Goal: Information Seeking & Learning: Learn about a topic

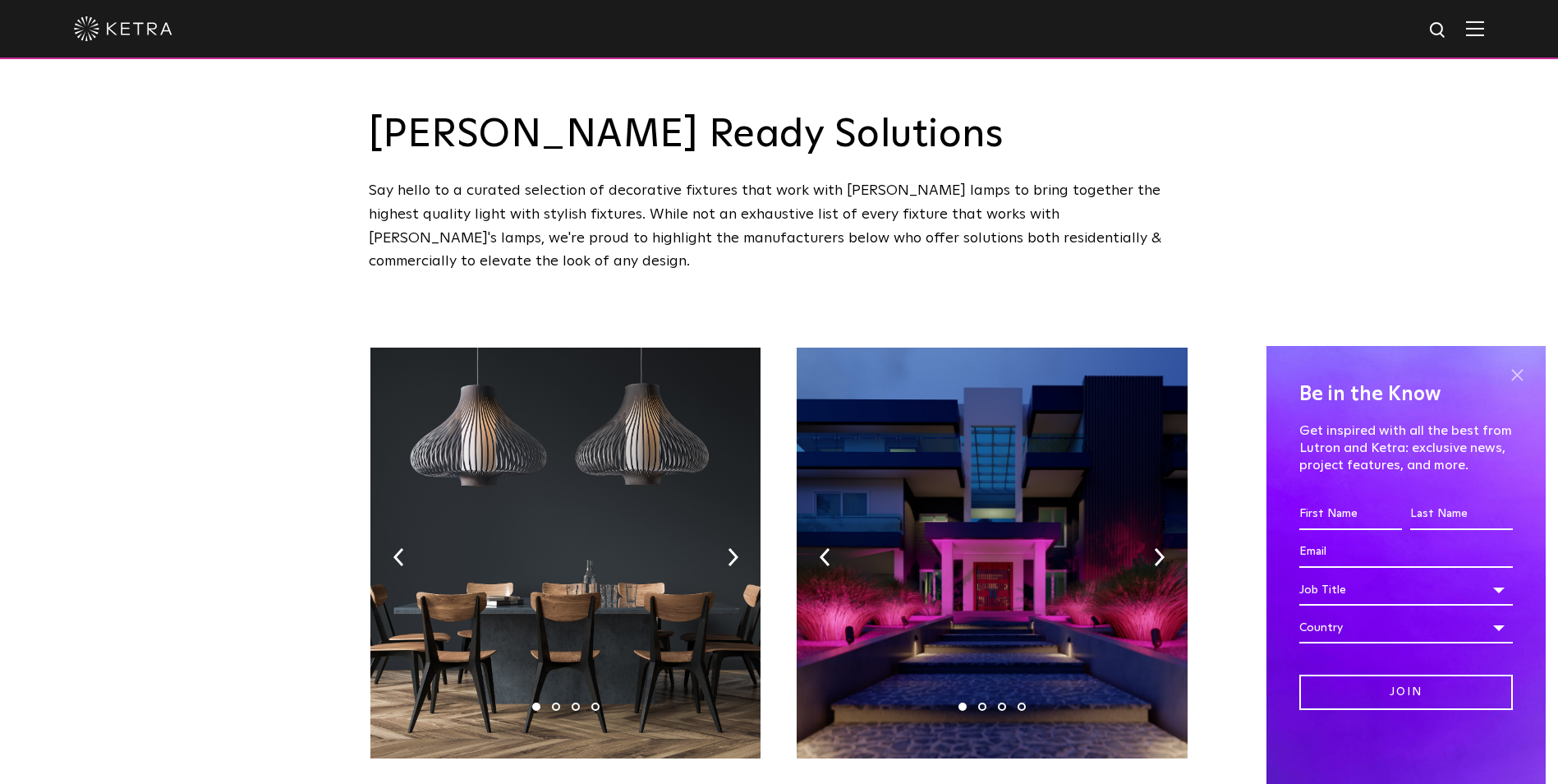
click at [1514, 367] on span at bounding box center [1517, 374] width 25 height 25
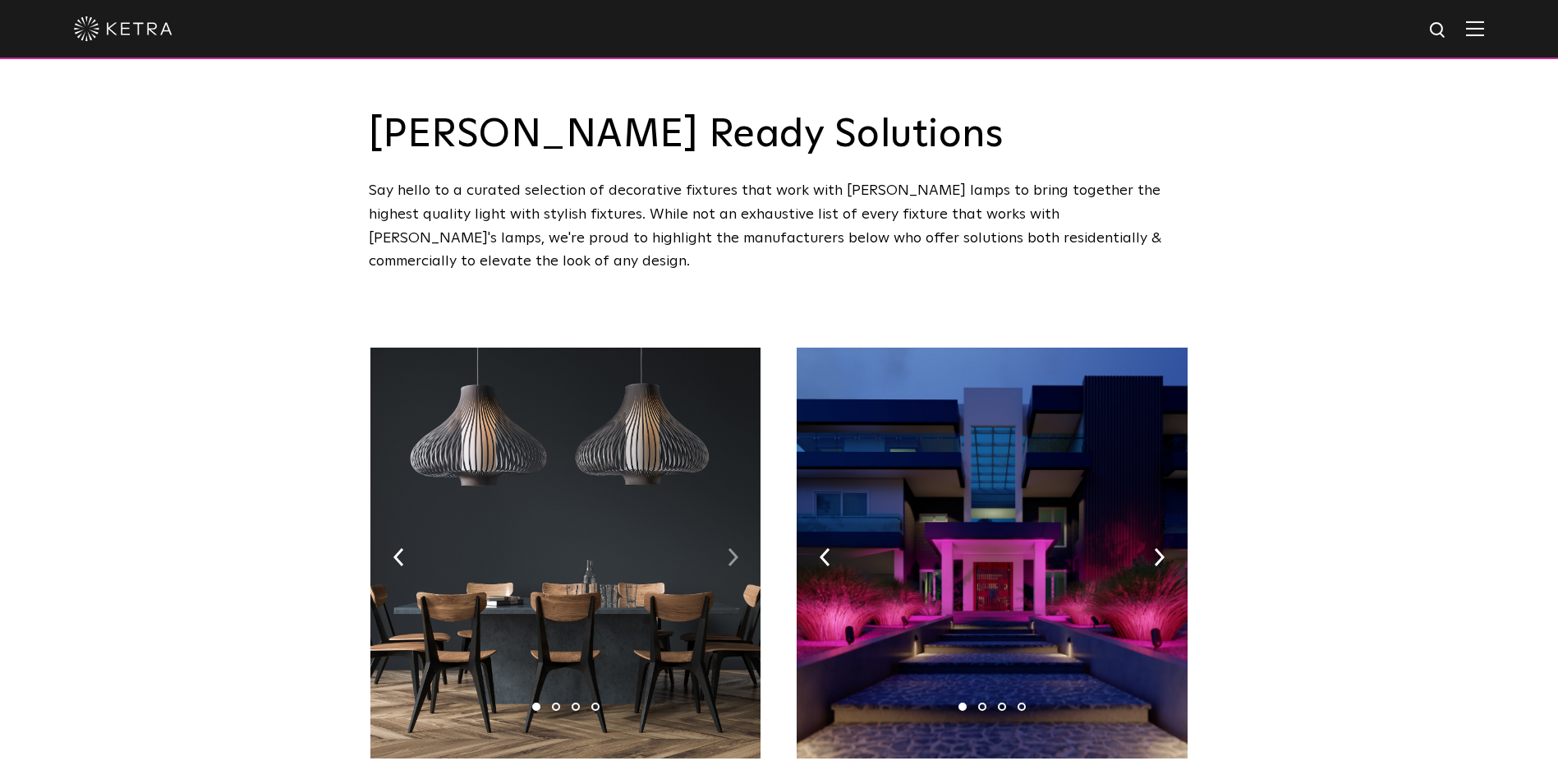
click at [734, 548] on img at bounding box center [734, 557] width 11 height 18
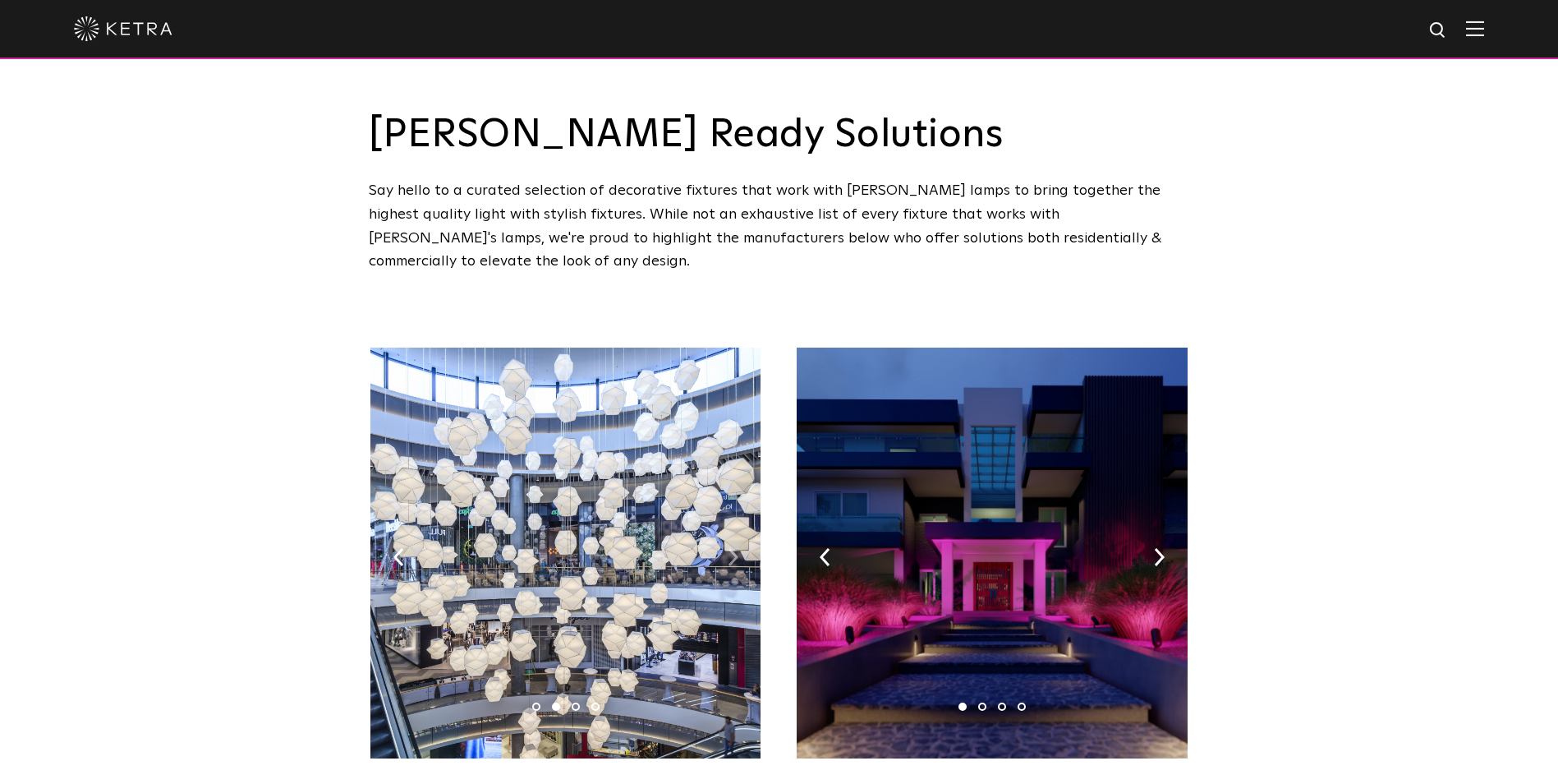
click at [734, 548] on img at bounding box center [734, 557] width 11 height 18
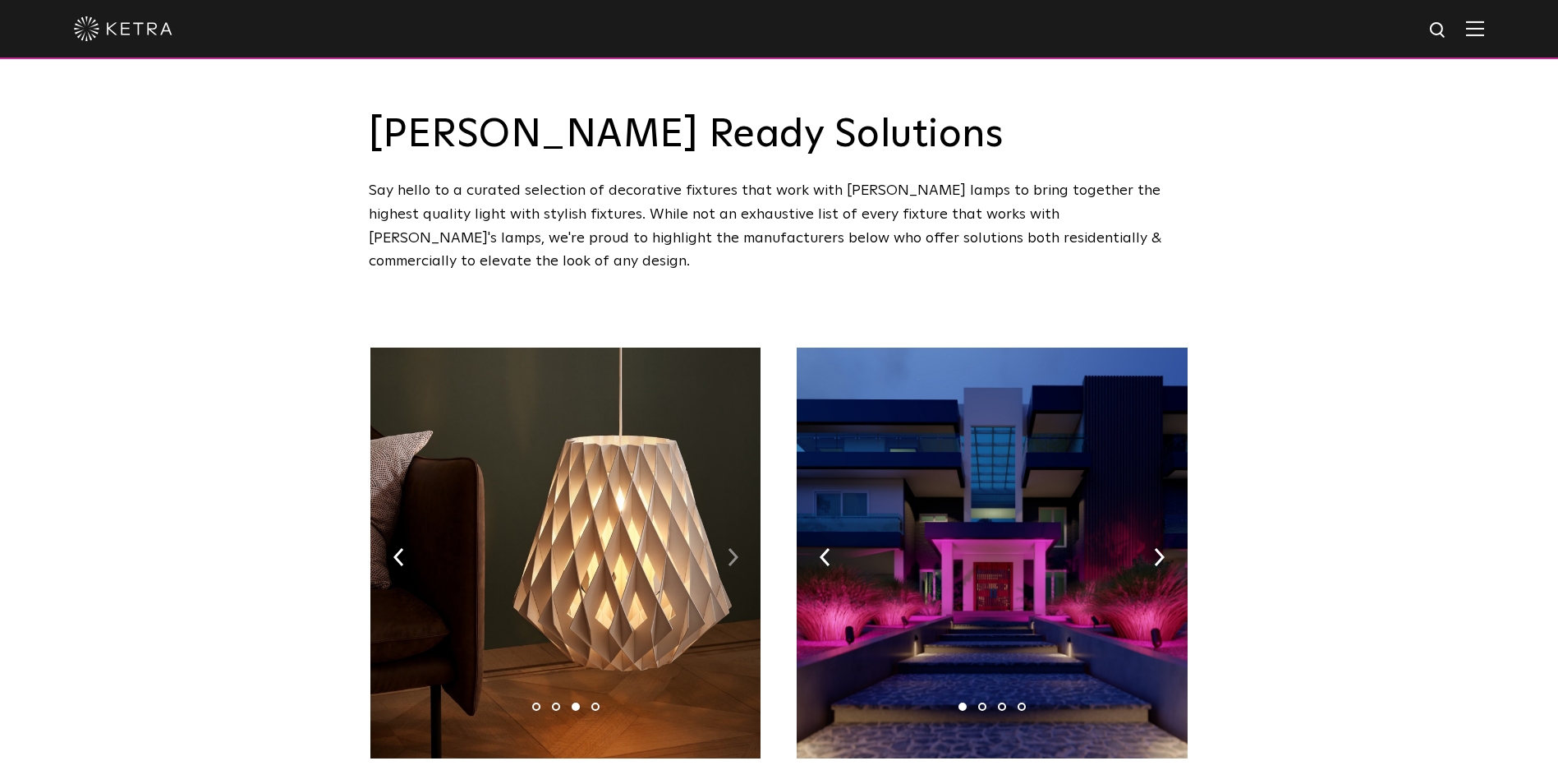
click at [734, 548] on img at bounding box center [734, 557] width 11 height 18
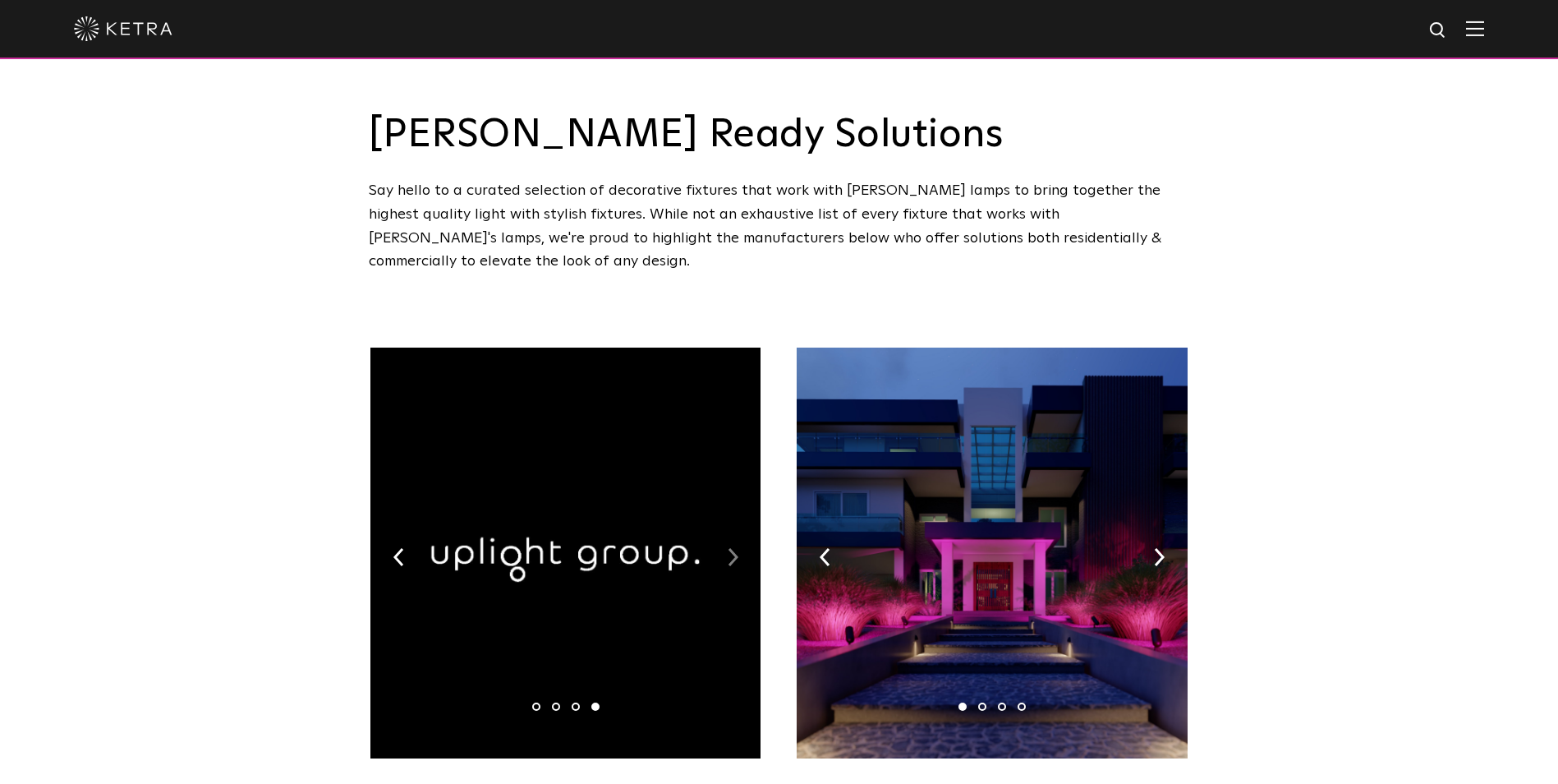
click at [734, 548] on img at bounding box center [734, 557] width 11 height 18
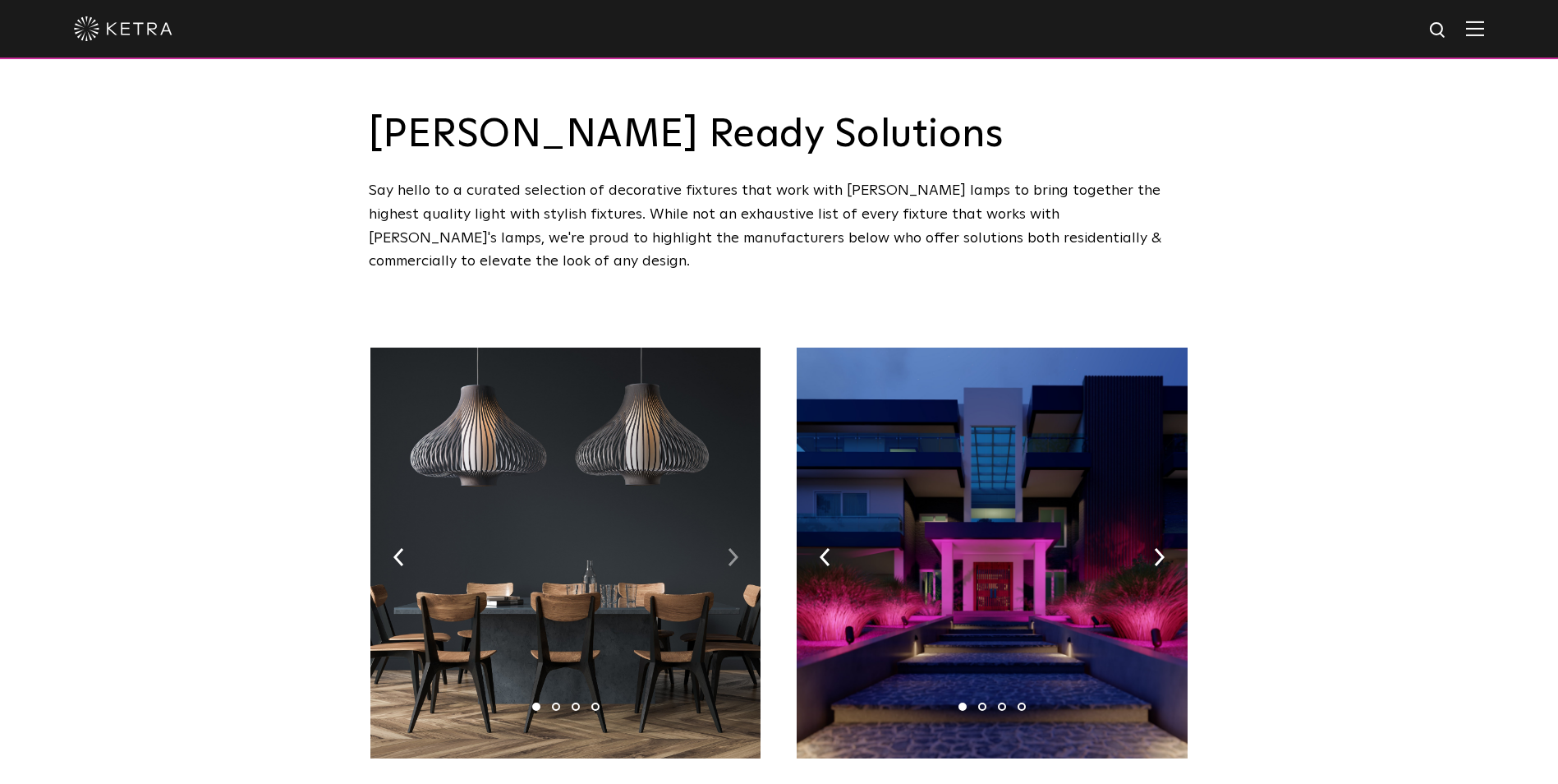
click at [734, 548] on img at bounding box center [734, 557] width 11 height 18
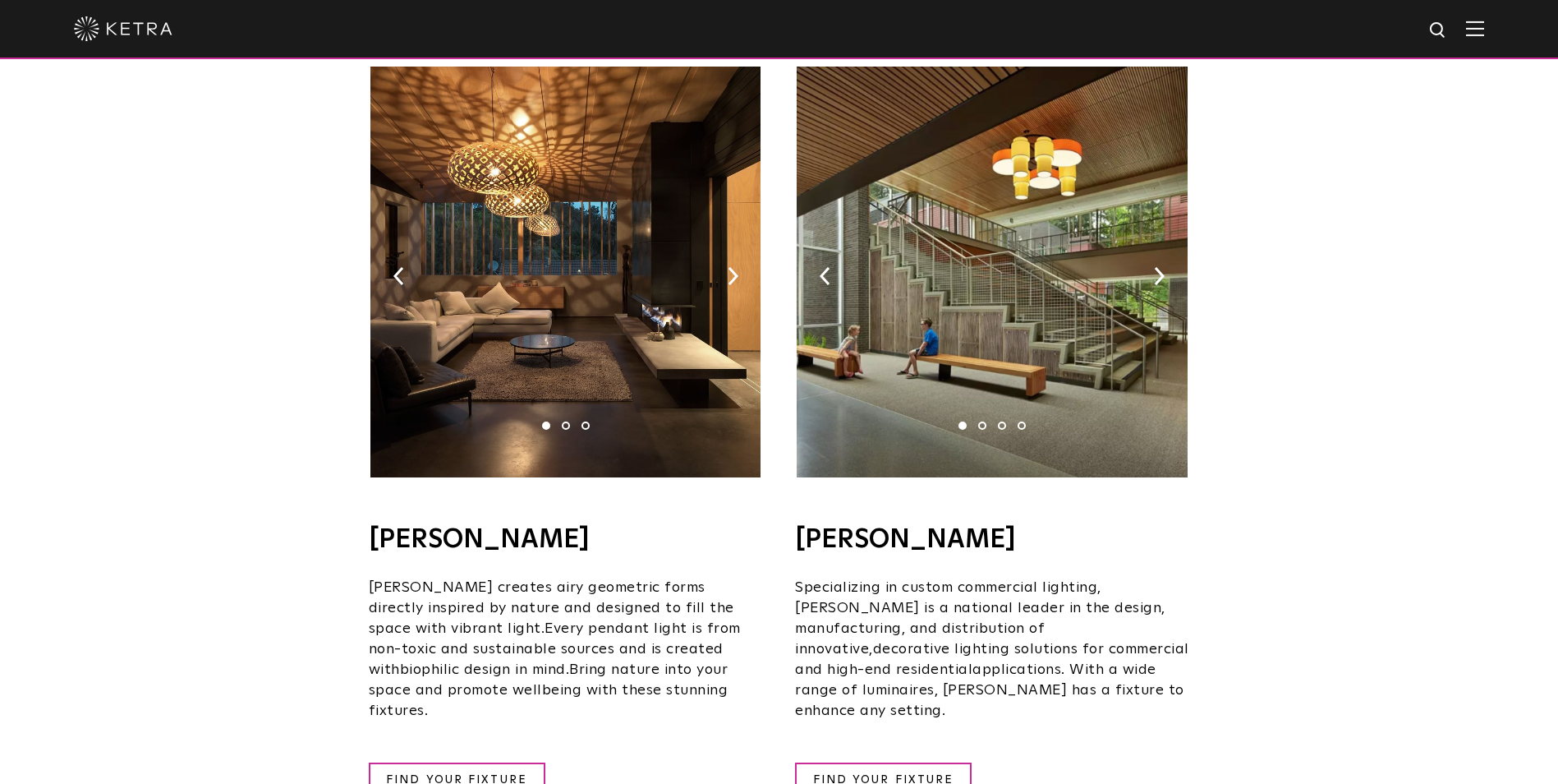
scroll to position [1066, 0]
click at [562, 421] on ul "1 2 3" at bounding box center [566, 425] width 59 height 8
click at [568, 421] on ul "1 2 3" at bounding box center [566, 425] width 59 height 8
click at [568, 421] on li "2" at bounding box center [565, 425] width 8 height 8
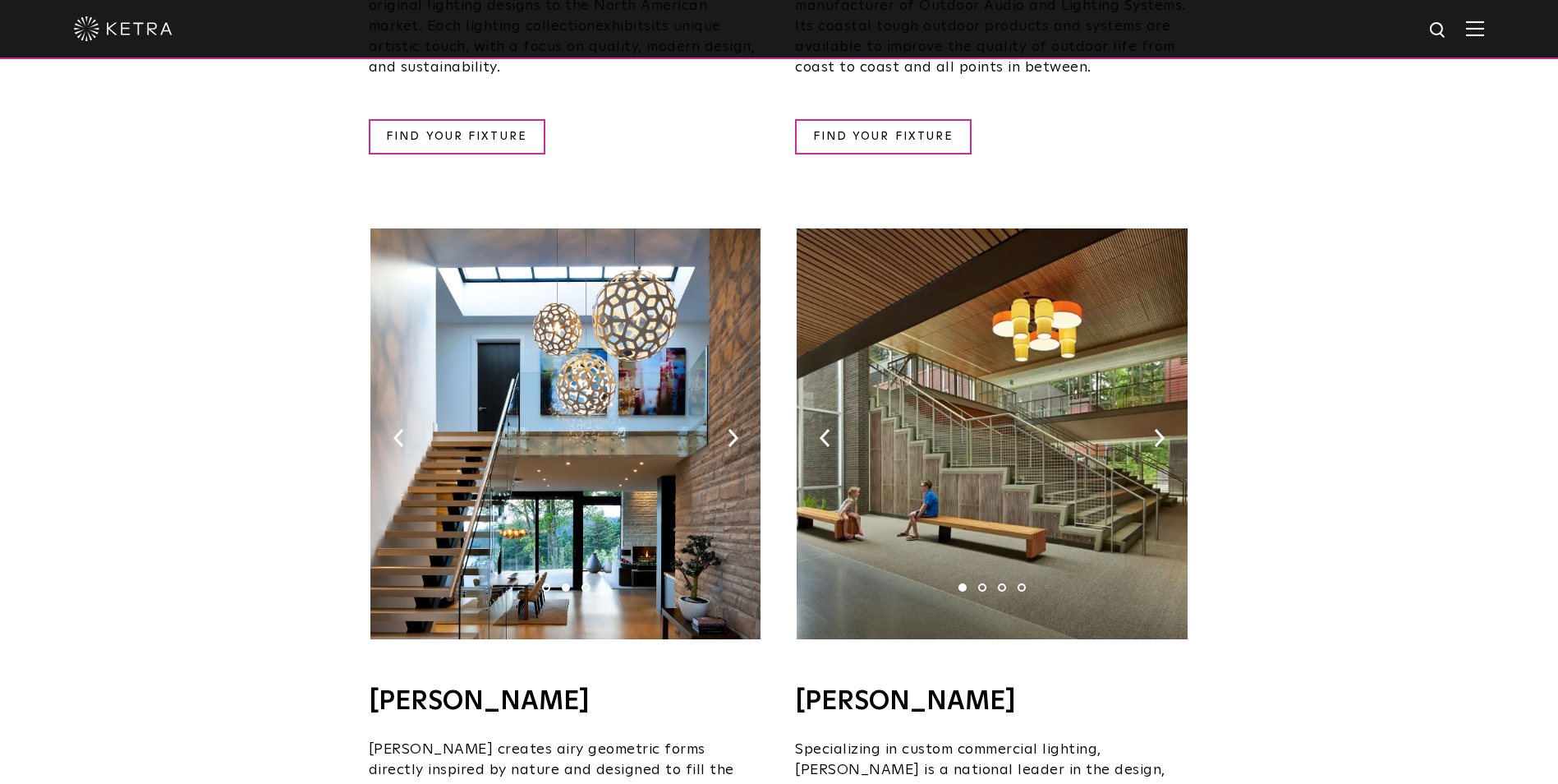
scroll to position [903, 0]
click at [588, 584] on li "3" at bounding box center [586, 587] width 8 height 8
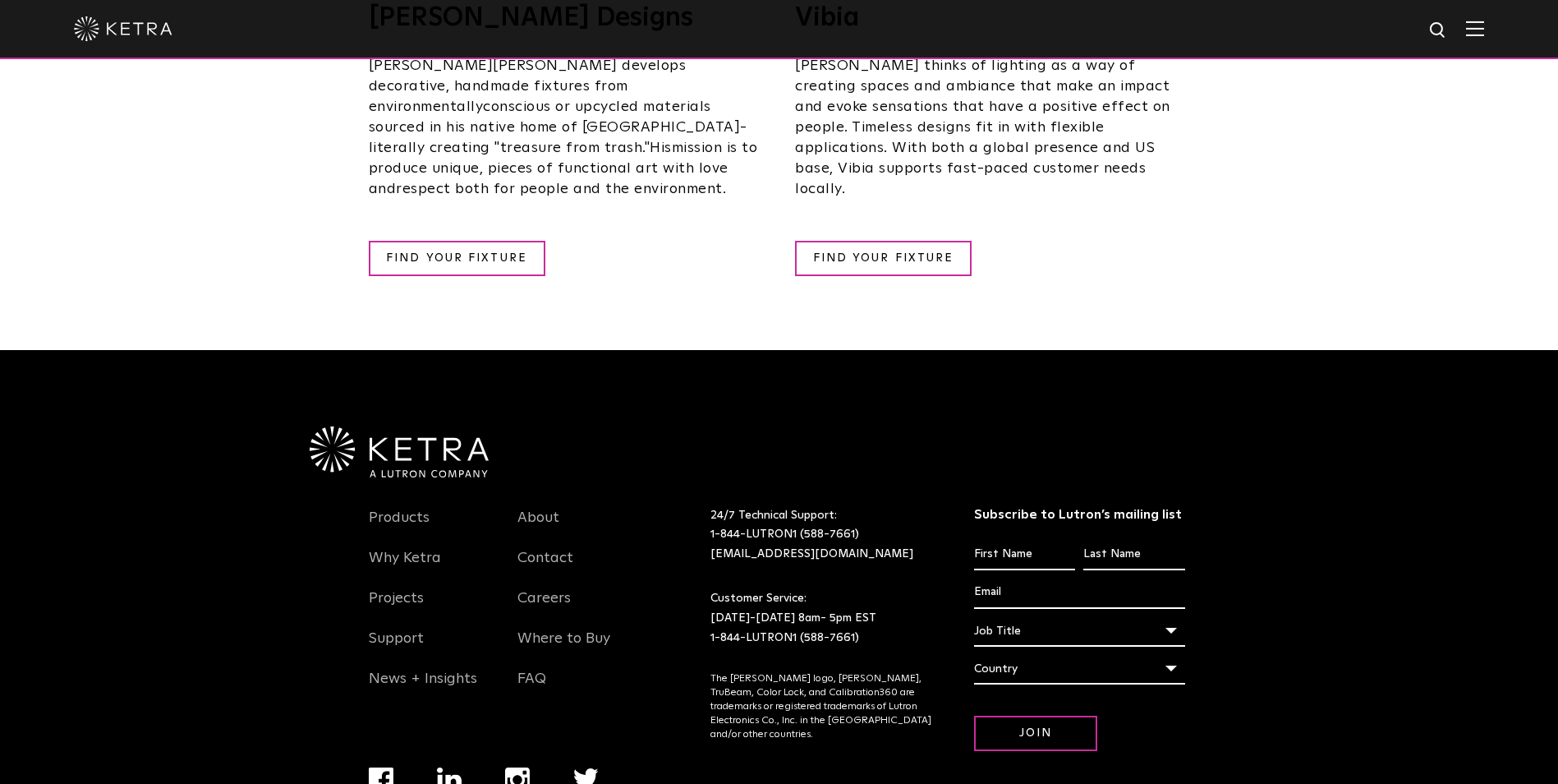
scroll to position [3197, 0]
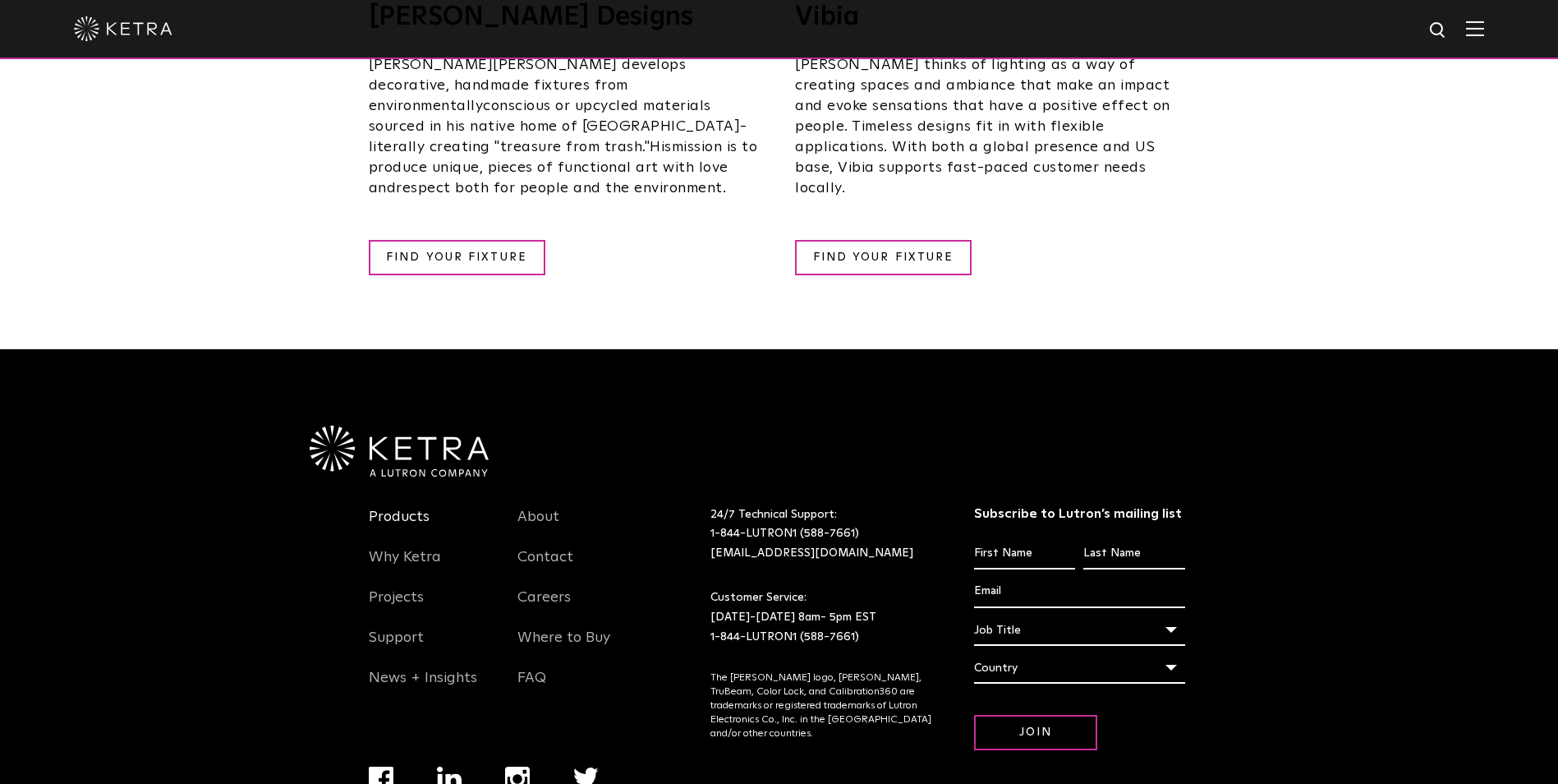
click at [375, 507] on link "Products" at bounding box center [399, 526] width 61 height 38
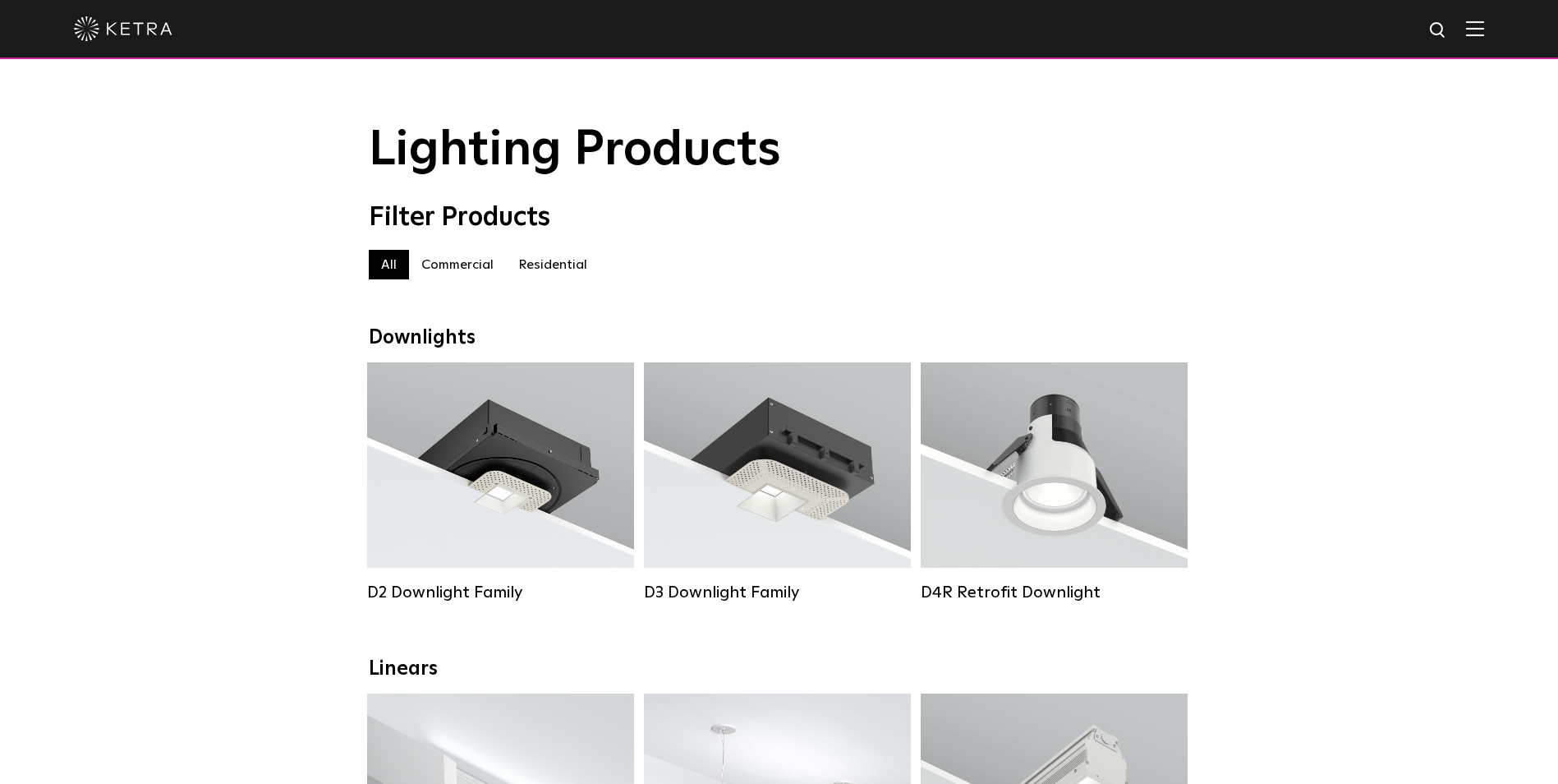
click at [473, 278] on label "Commercial" at bounding box center [457, 265] width 97 height 29
click at [549, 269] on label "Residential" at bounding box center [553, 265] width 94 height 29
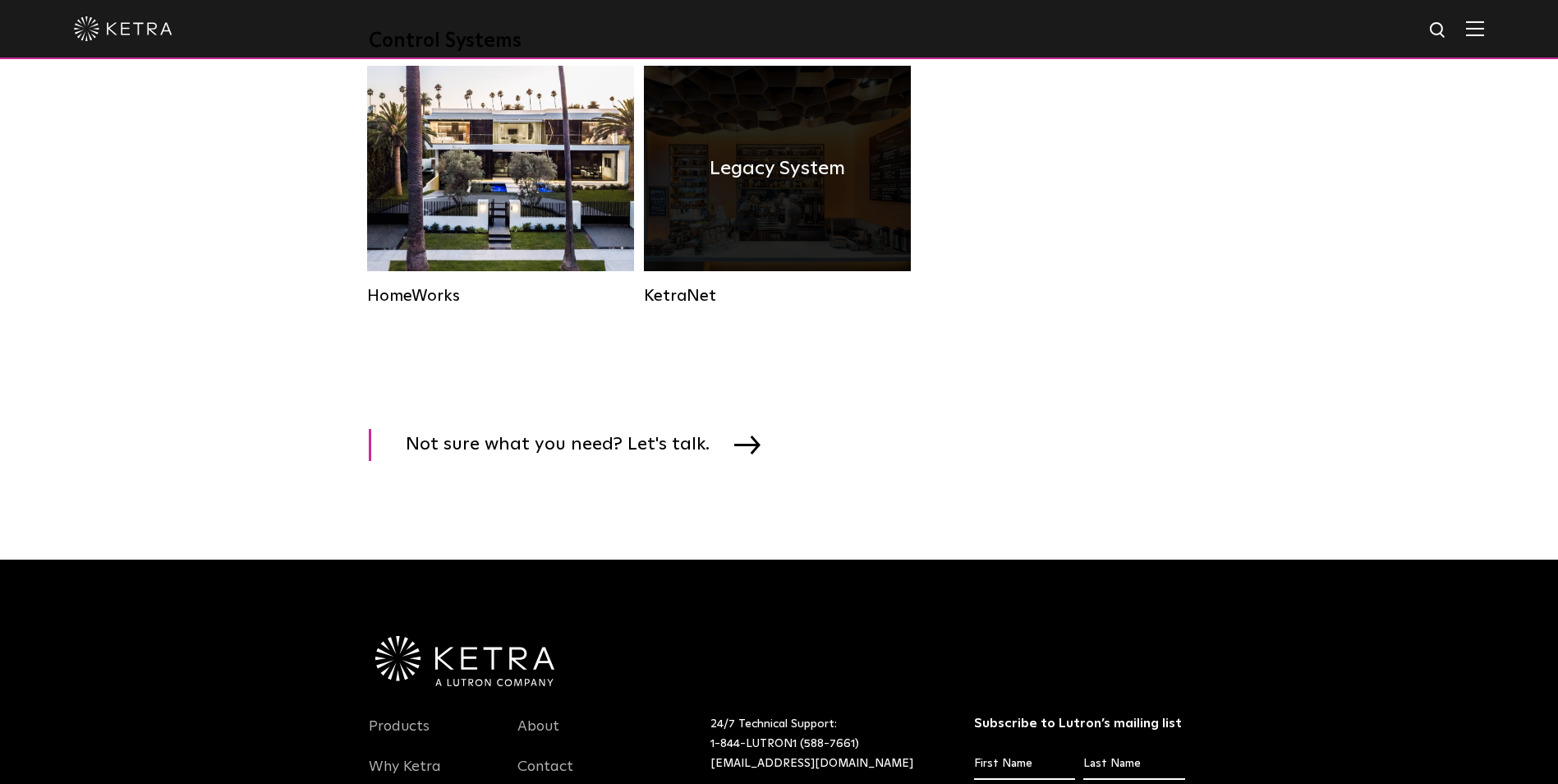
scroll to position [2217, 0]
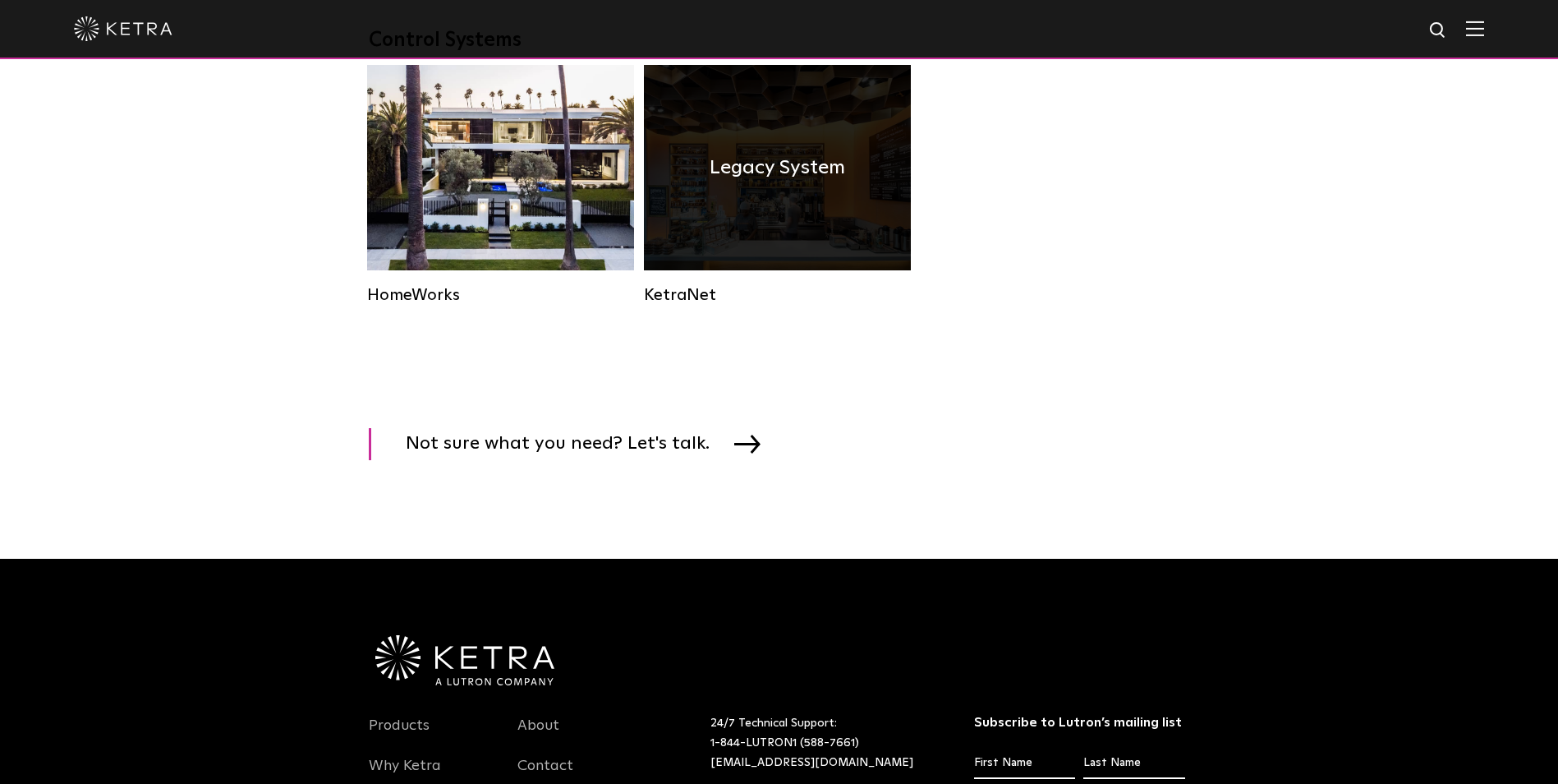
click at [868, 244] on div "Legacy System" at bounding box center [778, 167] width 267 height 205
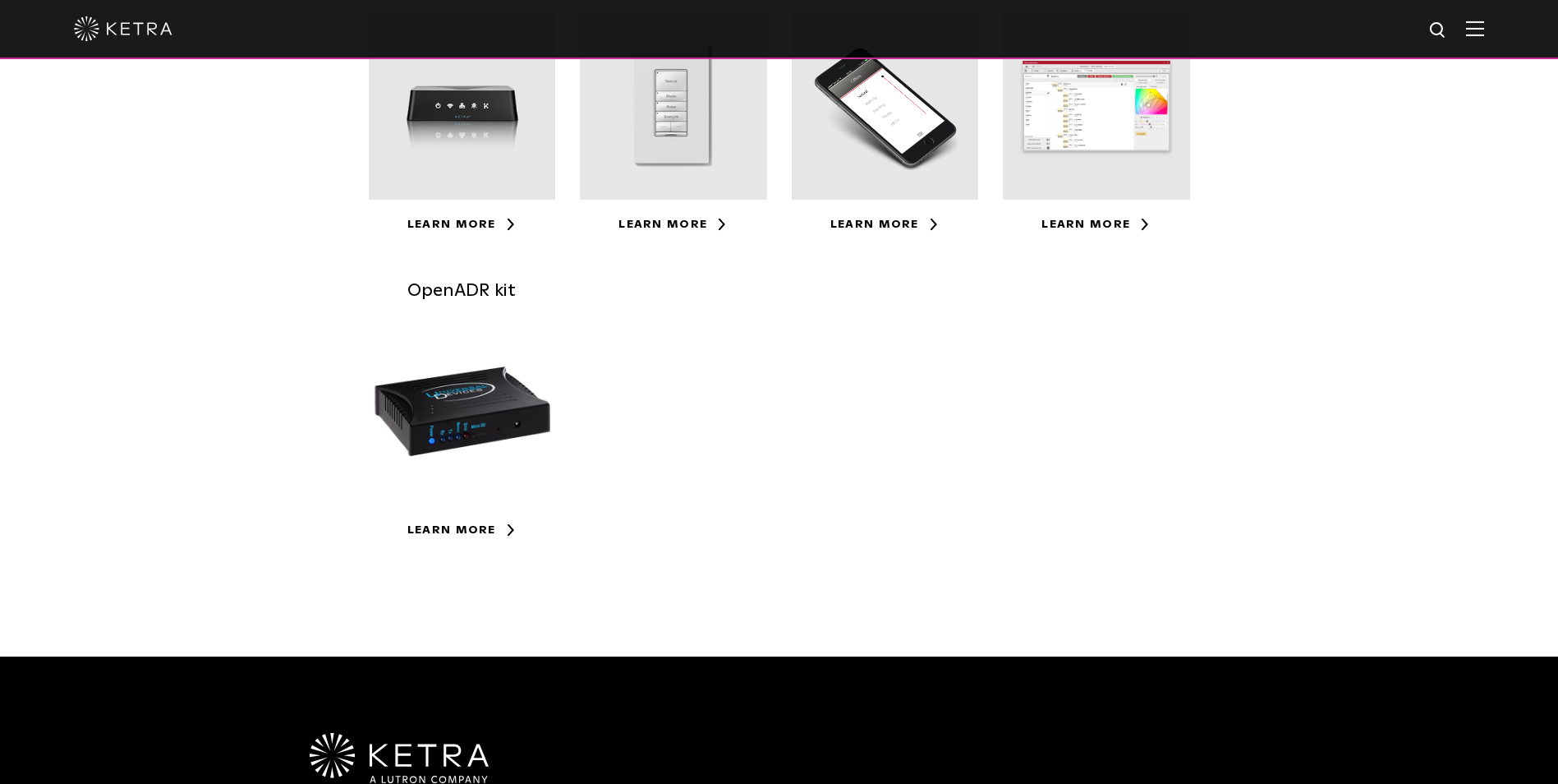
scroll to position [492, 0]
